Goal: Information Seeking & Learning: Learn about a topic

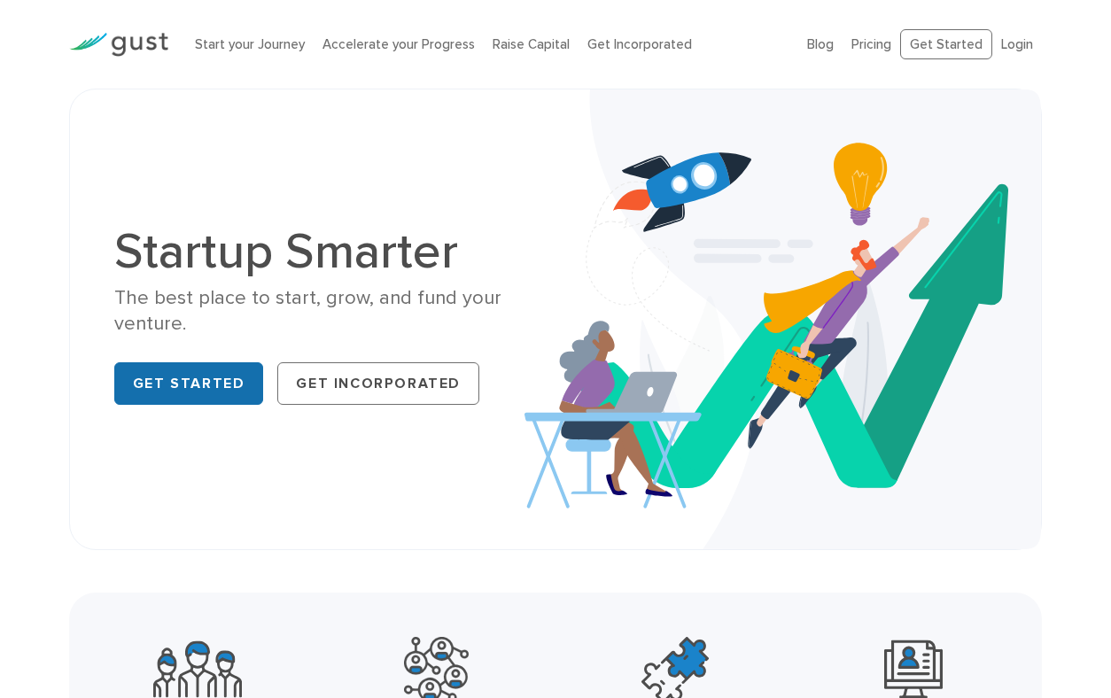
click at [191, 395] on link "Get Started" at bounding box center [189, 383] width 150 height 43
click at [251, 45] on link "Start your Journey" at bounding box center [250, 44] width 110 height 16
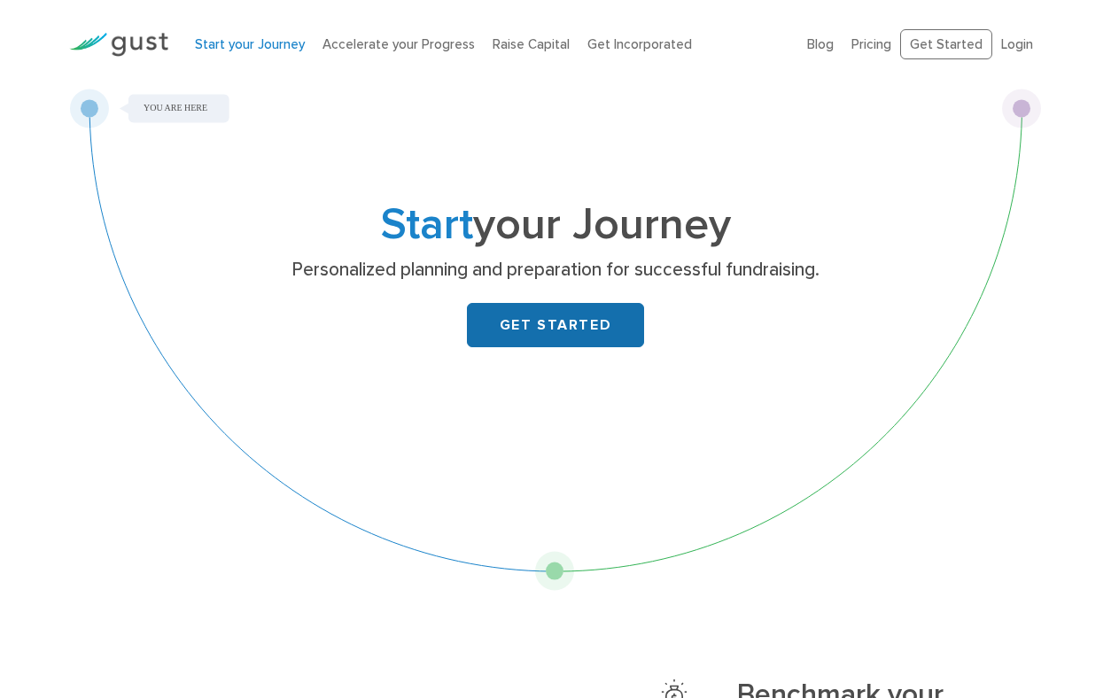
click at [558, 327] on link "GET STARTED" at bounding box center [555, 325] width 177 height 44
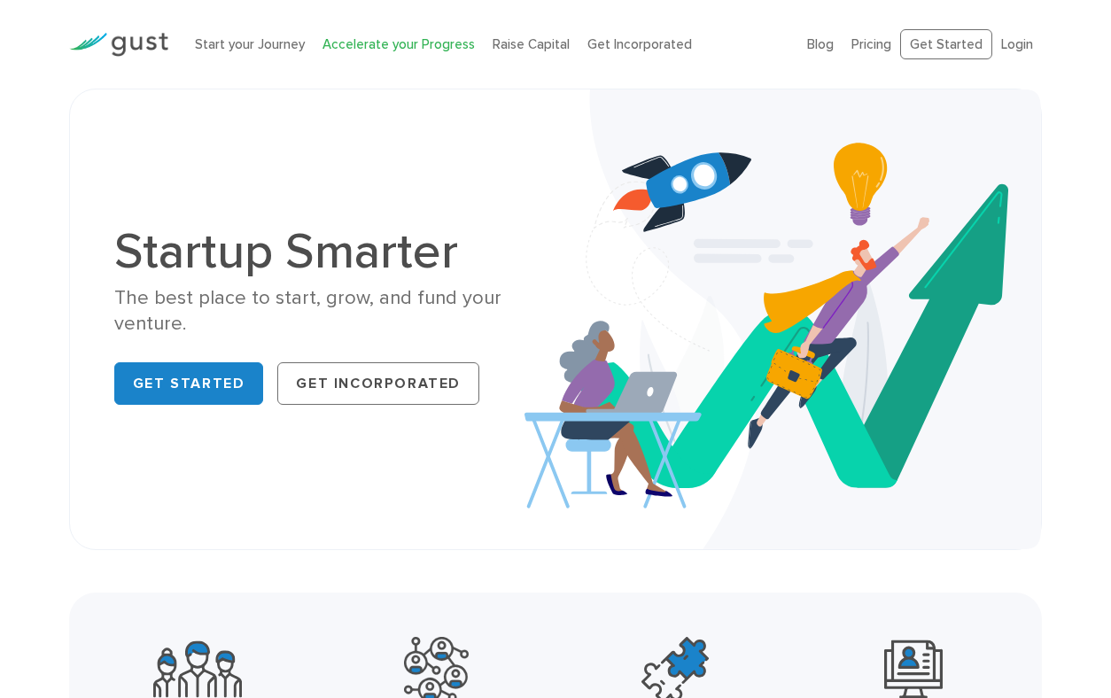
click at [372, 48] on link "Accelerate your Progress" at bounding box center [398, 44] width 152 height 16
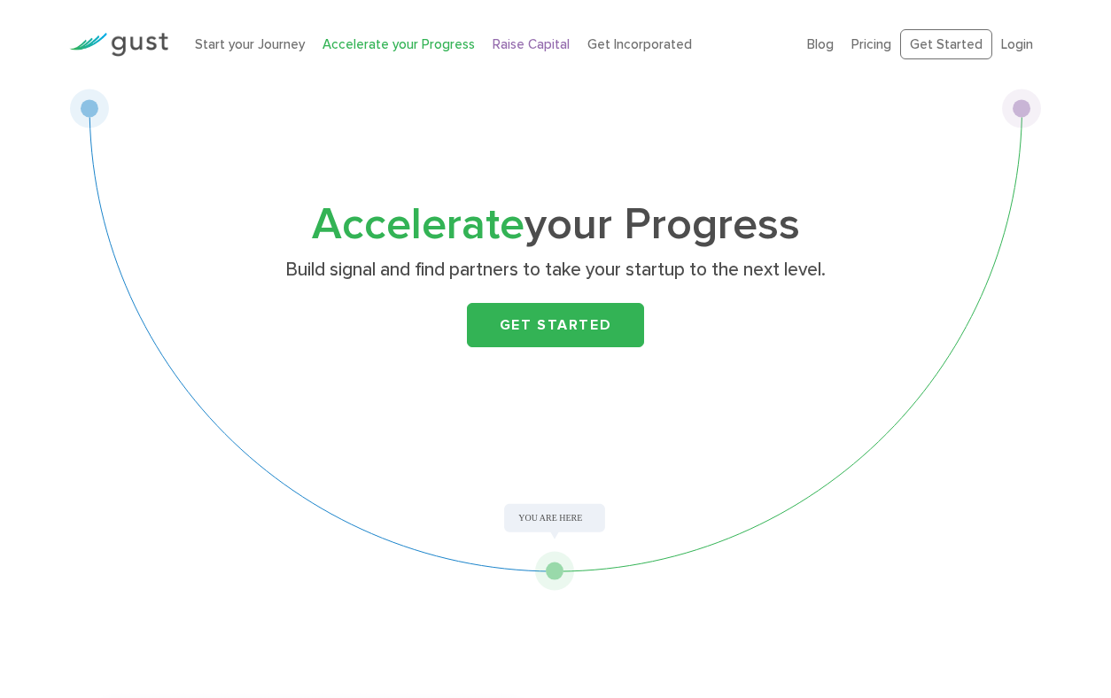
click at [514, 42] on link "Raise Capital" at bounding box center [531, 44] width 77 height 16
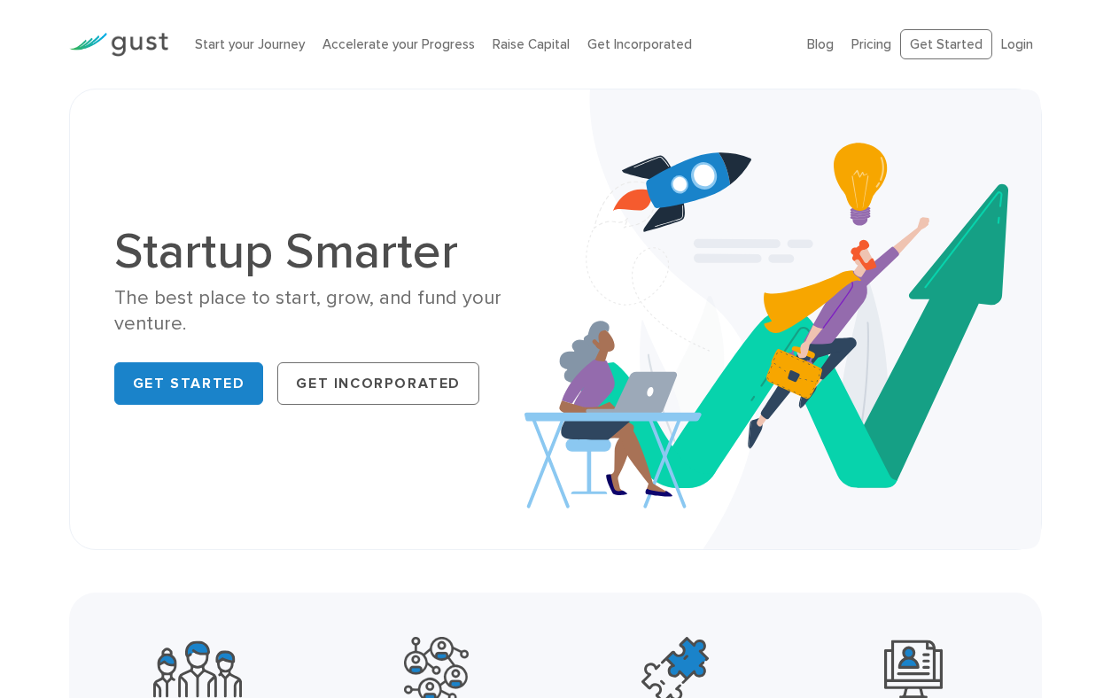
click at [617, 52] on li "Get Incorporated" at bounding box center [639, 45] width 105 height 20
click at [618, 44] on link "Get Incorporated" at bounding box center [639, 44] width 105 height 16
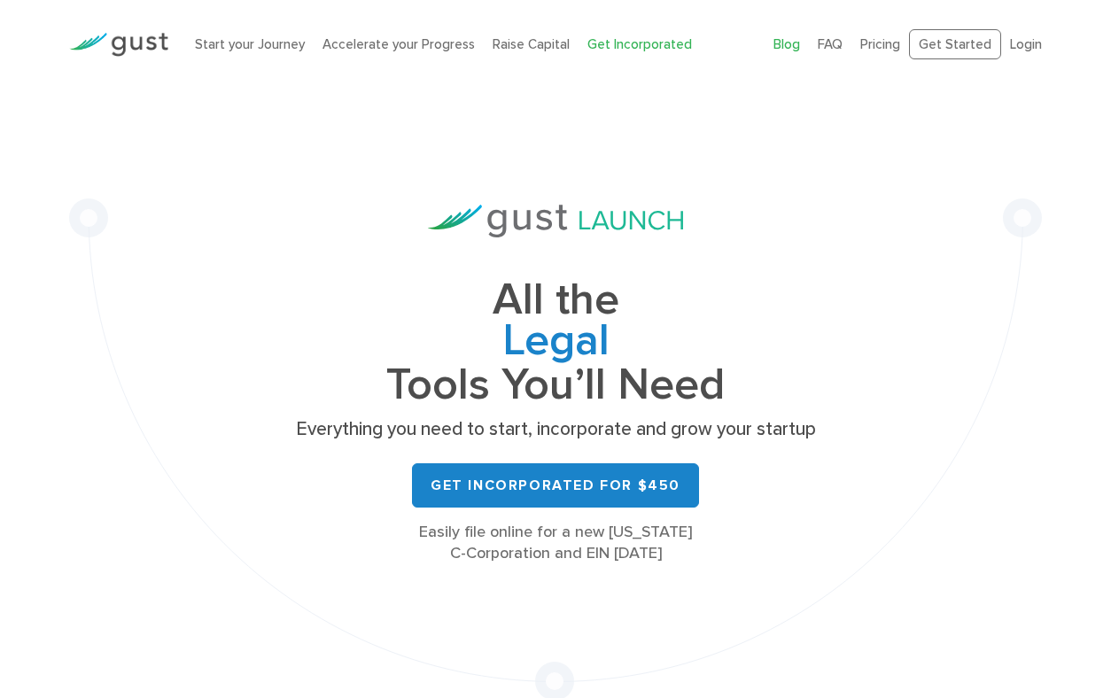
click at [793, 45] on link "Blog" at bounding box center [786, 44] width 27 height 16
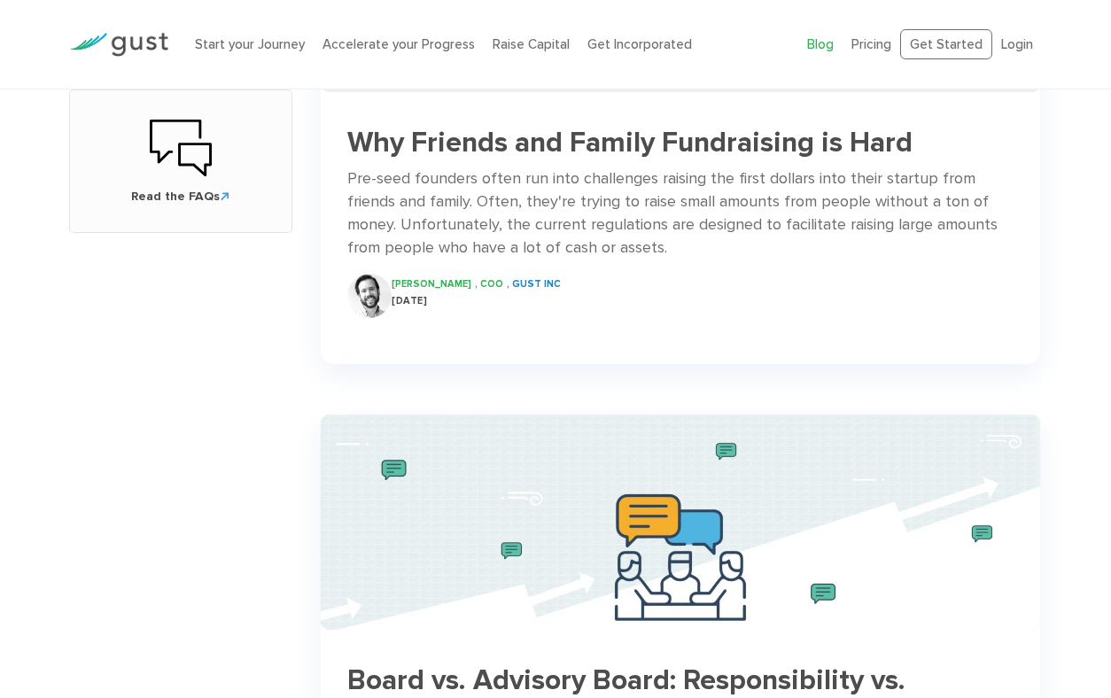
scroll to position [912, 0]
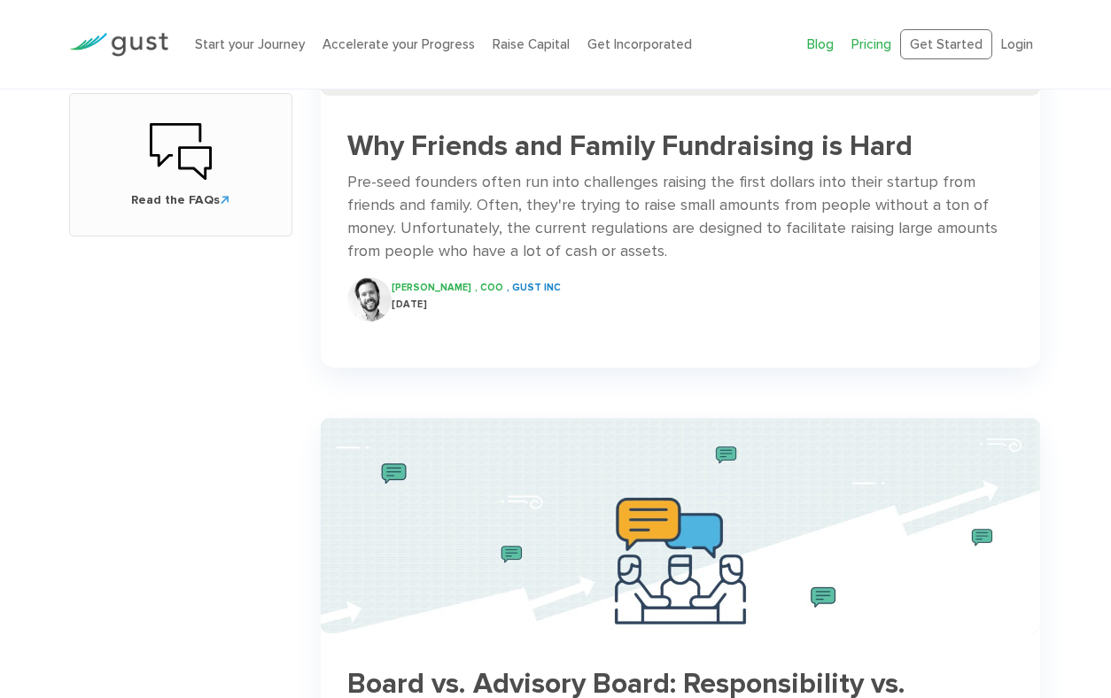
click at [865, 51] on link "Pricing" at bounding box center [871, 44] width 40 height 16
